Goal: Obtain resource: Download file/media

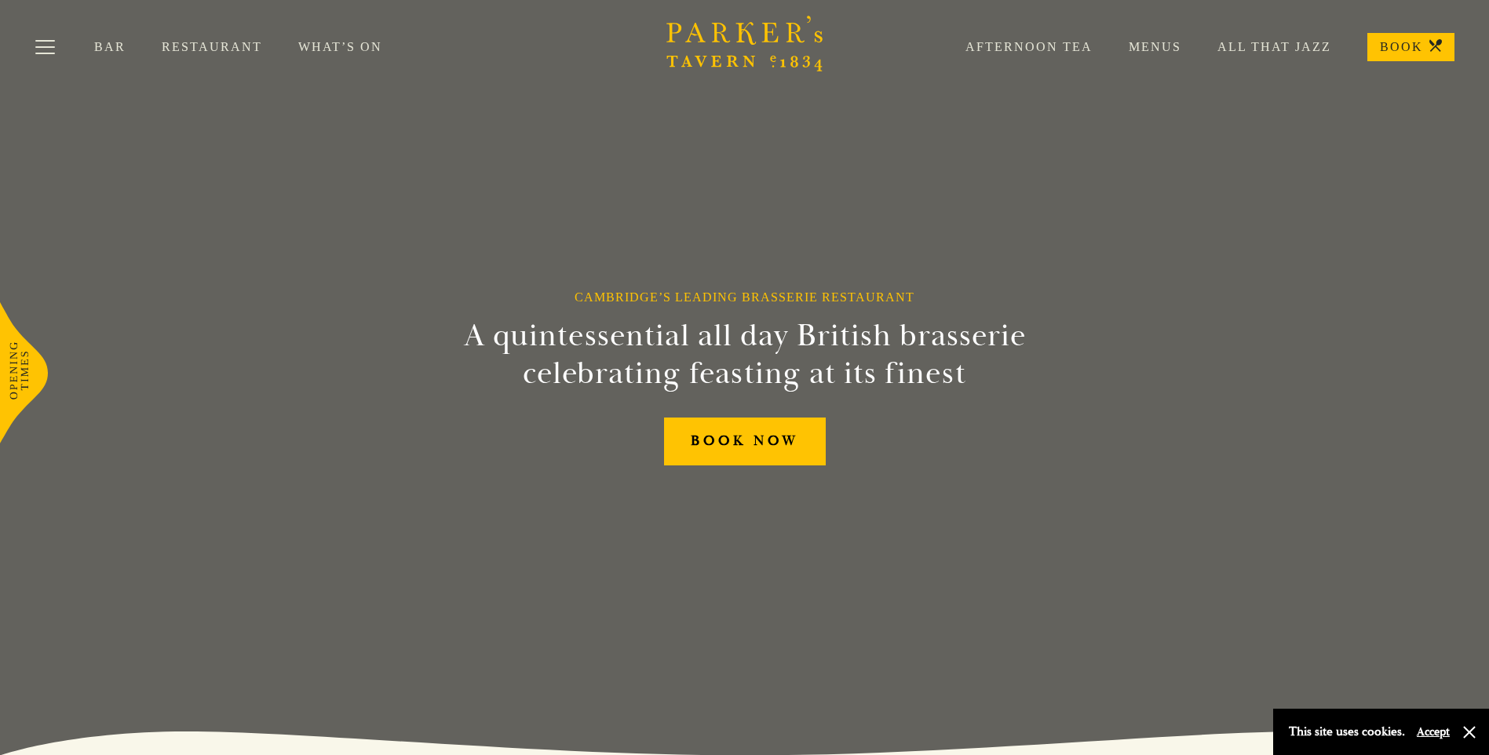
click at [1043, 49] on link "Afternoon Tea" at bounding box center [1010, 47] width 163 height 16
click at [1160, 46] on link "Menus" at bounding box center [1137, 47] width 89 height 16
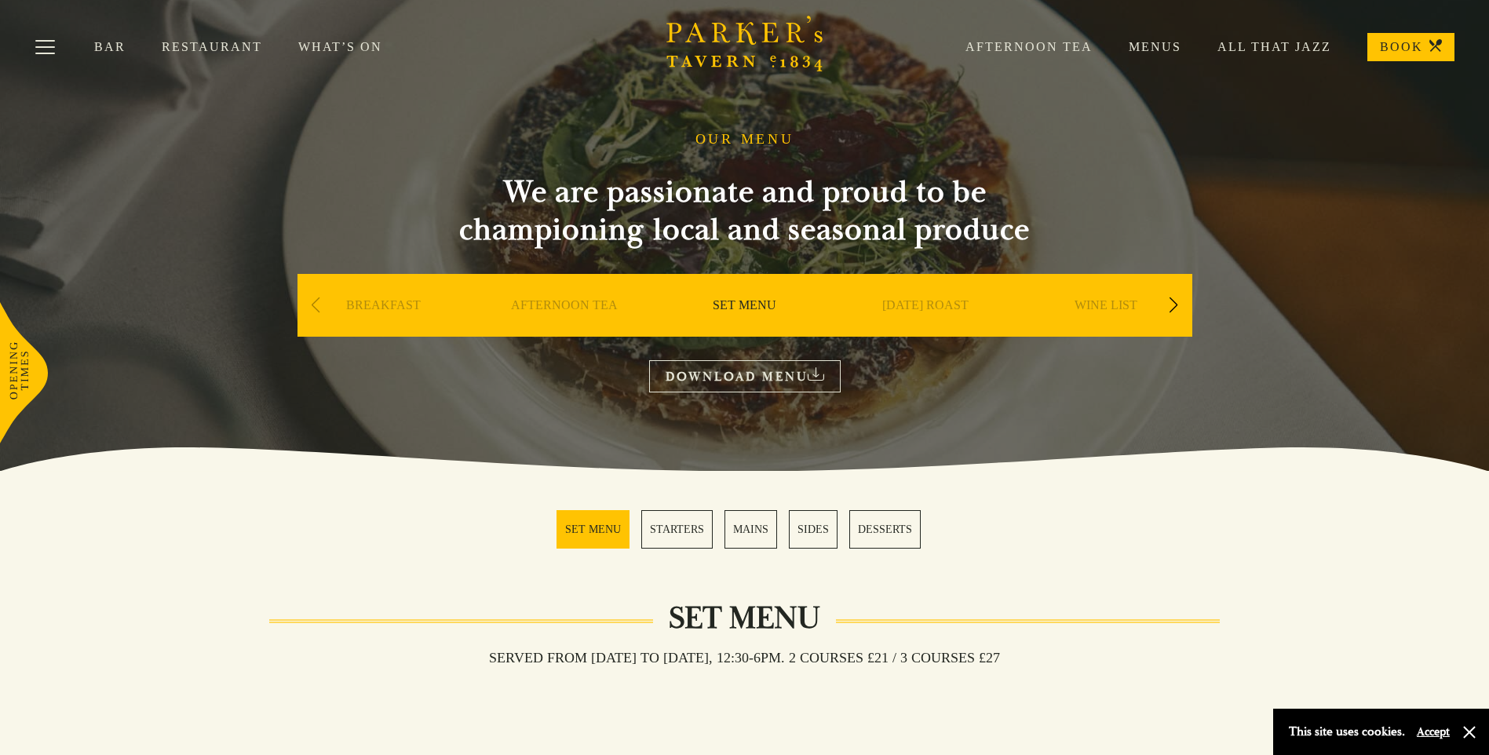
click at [1175, 305] on div "Next slide" at bounding box center [1173, 305] width 21 height 35
click at [895, 523] on link "DESSERTS" at bounding box center [884, 529] width 71 height 38
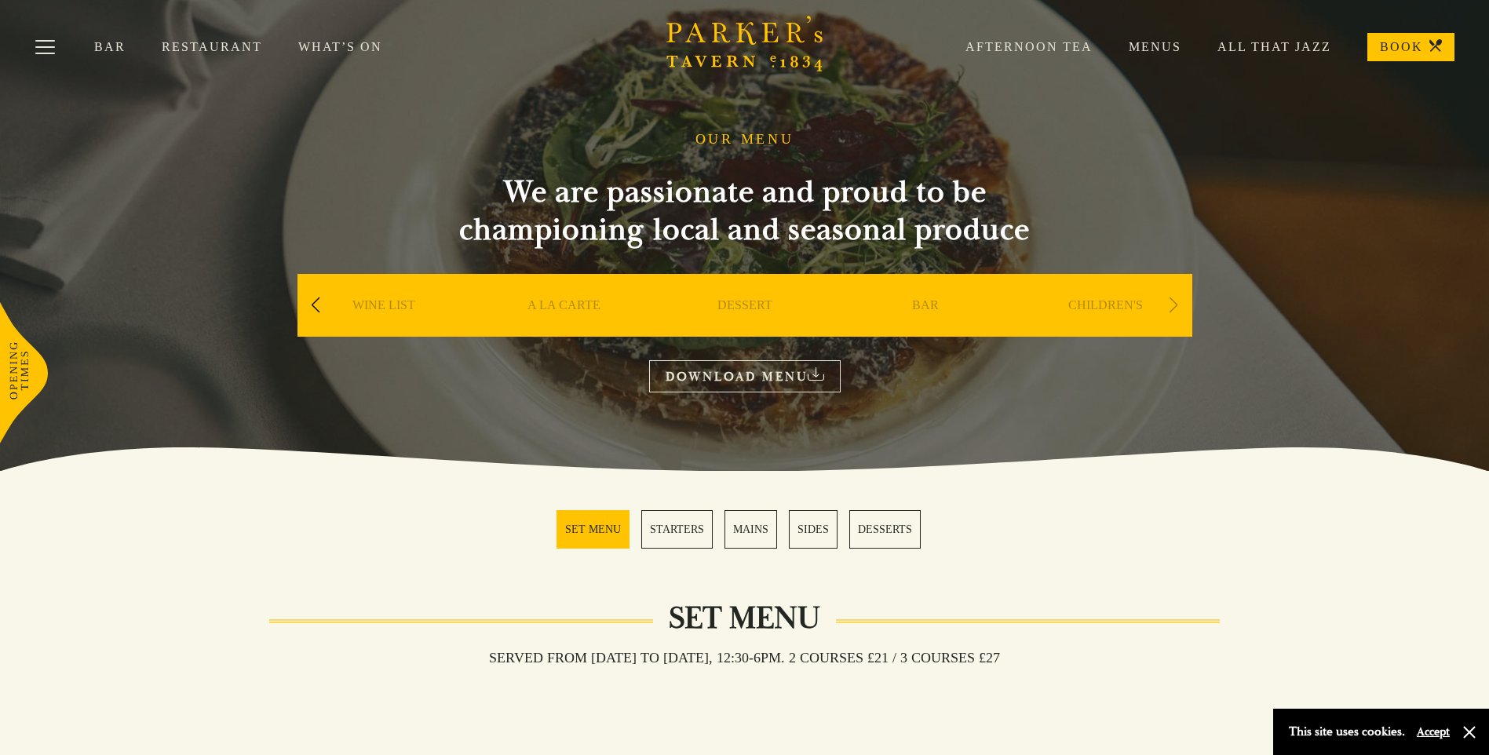
click at [772, 300] on div "DESSERT" at bounding box center [745, 329] width 173 height 110
click at [766, 305] on link "DESSERT" at bounding box center [744, 328] width 55 height 63
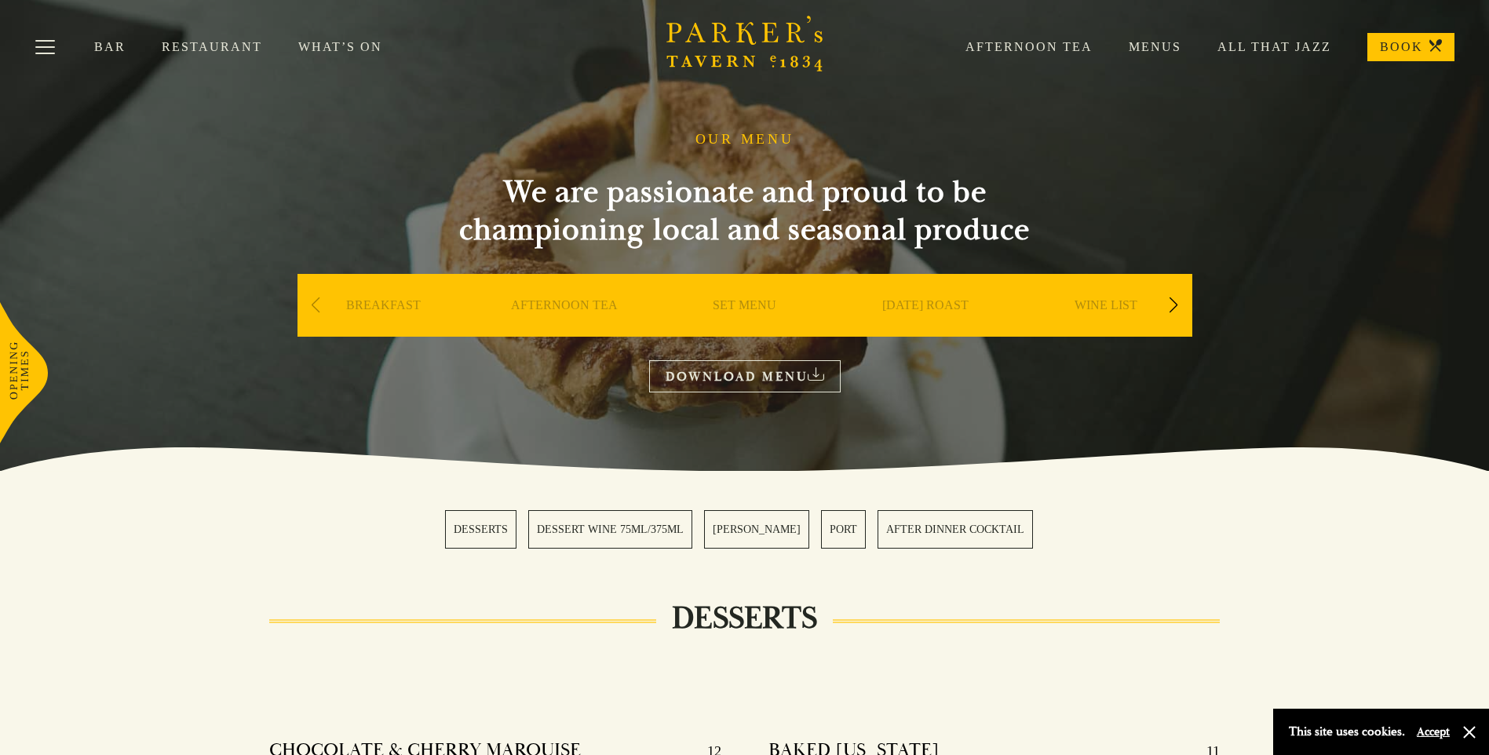
click at [588, 307] on link "AFTERNOON TEA" at bounding box center [564, 328] width 107 height 63
click at [1167, 307] on div "Next slide" at bounding box center [1173, 305] width 21 height 35
click at [1103, 295] on div "DESSERT" at bounding box center [1106, 329] width 173 height 110
click at [725, 387] on link "DOWNLOAD MENU" at bounding box center [745, 376] width 192 height 32
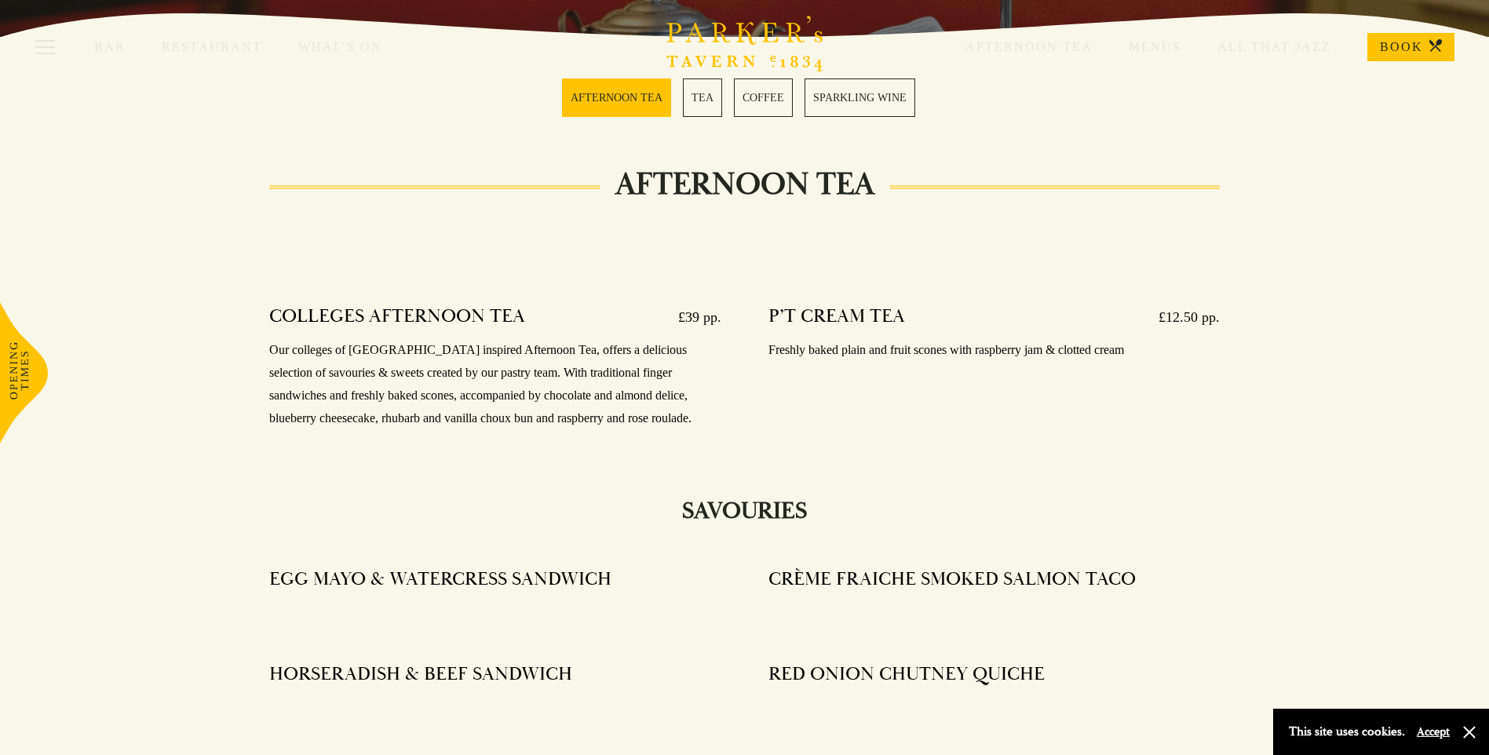
scroll to position [314, 0]
